Goal: Navigation & Orientation: Find specific page/section

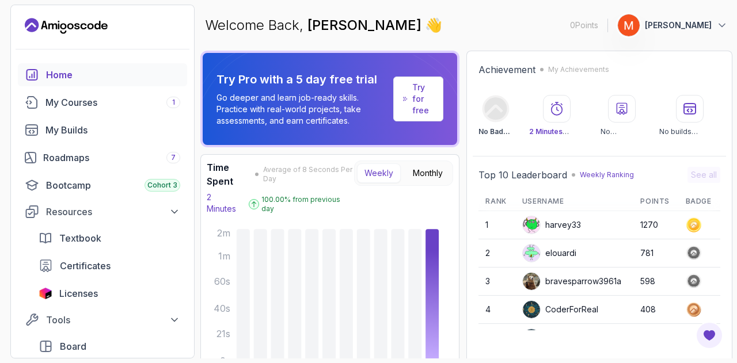
scroll to position [371, 0]
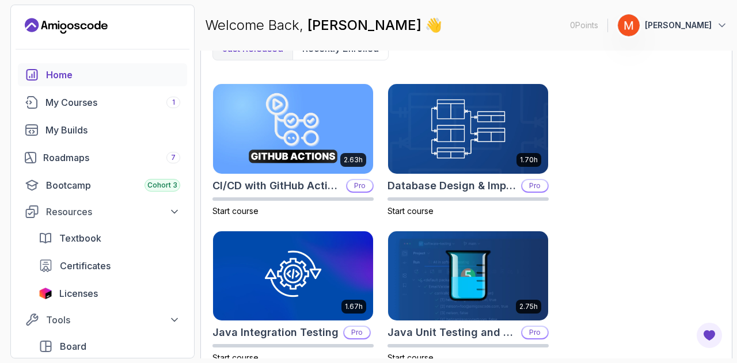
click at [121, 79] on div "Home" at bounding box center [113, 75] width 134 height 14
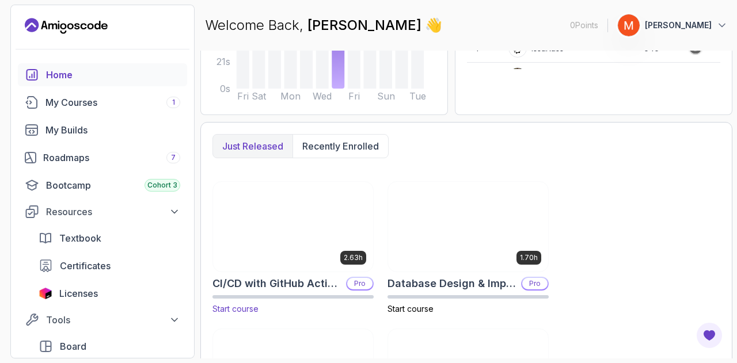
scroll to position [288, 0]
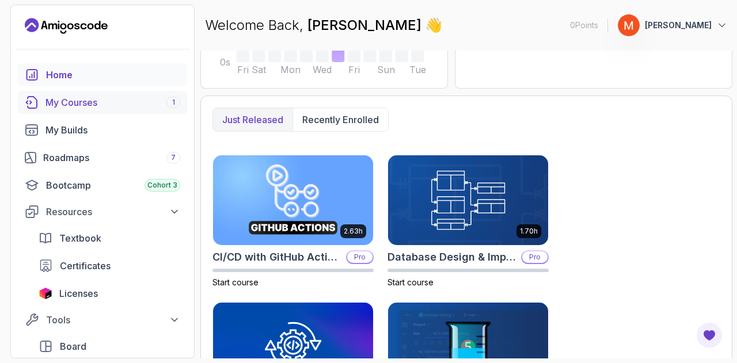
click at [75, 105] on div "My Courses 1" at bounding box center [112, 103] width 135 height 14
